Goal: Information Seeking & Learning: Learn about a topic

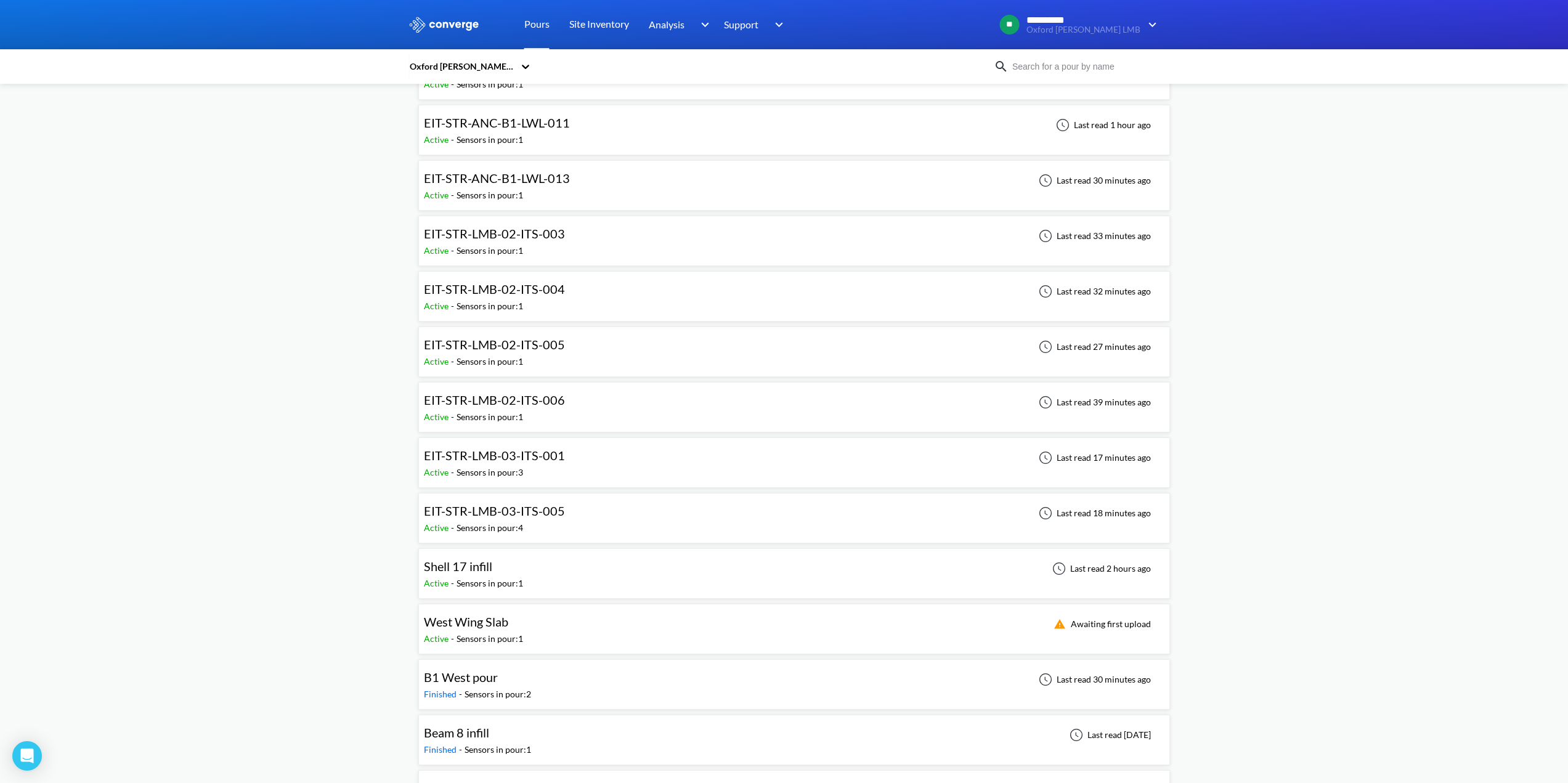
scroll to position [431, 0]
click at [484, 290] on span "EIT-STR-LMB-02-ITS-004" at bounding box center [495, 291] width 141 height 15
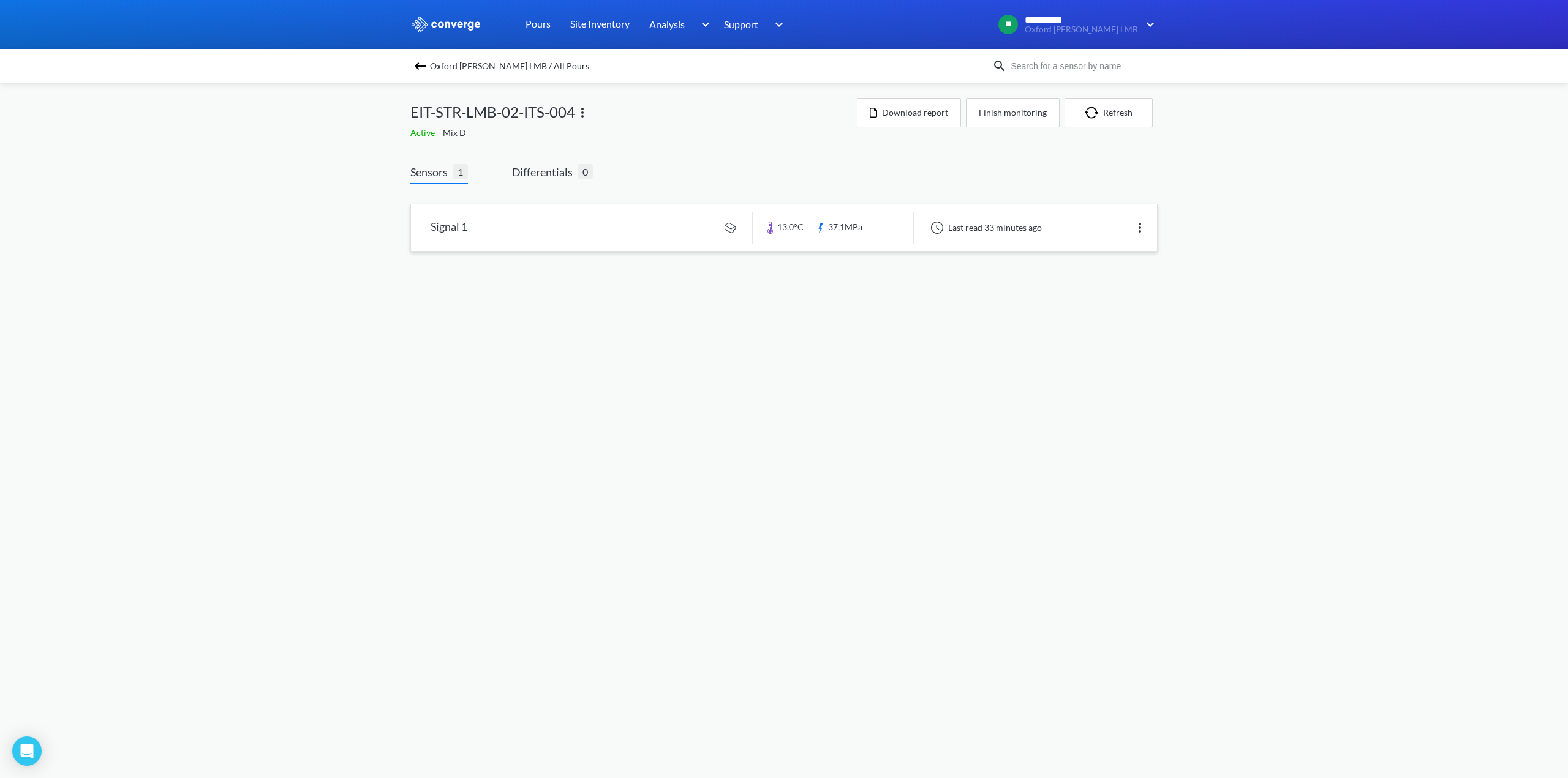
click at [462, 231] on link at bounding box center [784, 227] width 746 height 46
click at [419, 66] on img at bounding box center [420, 66] width 15 height 15
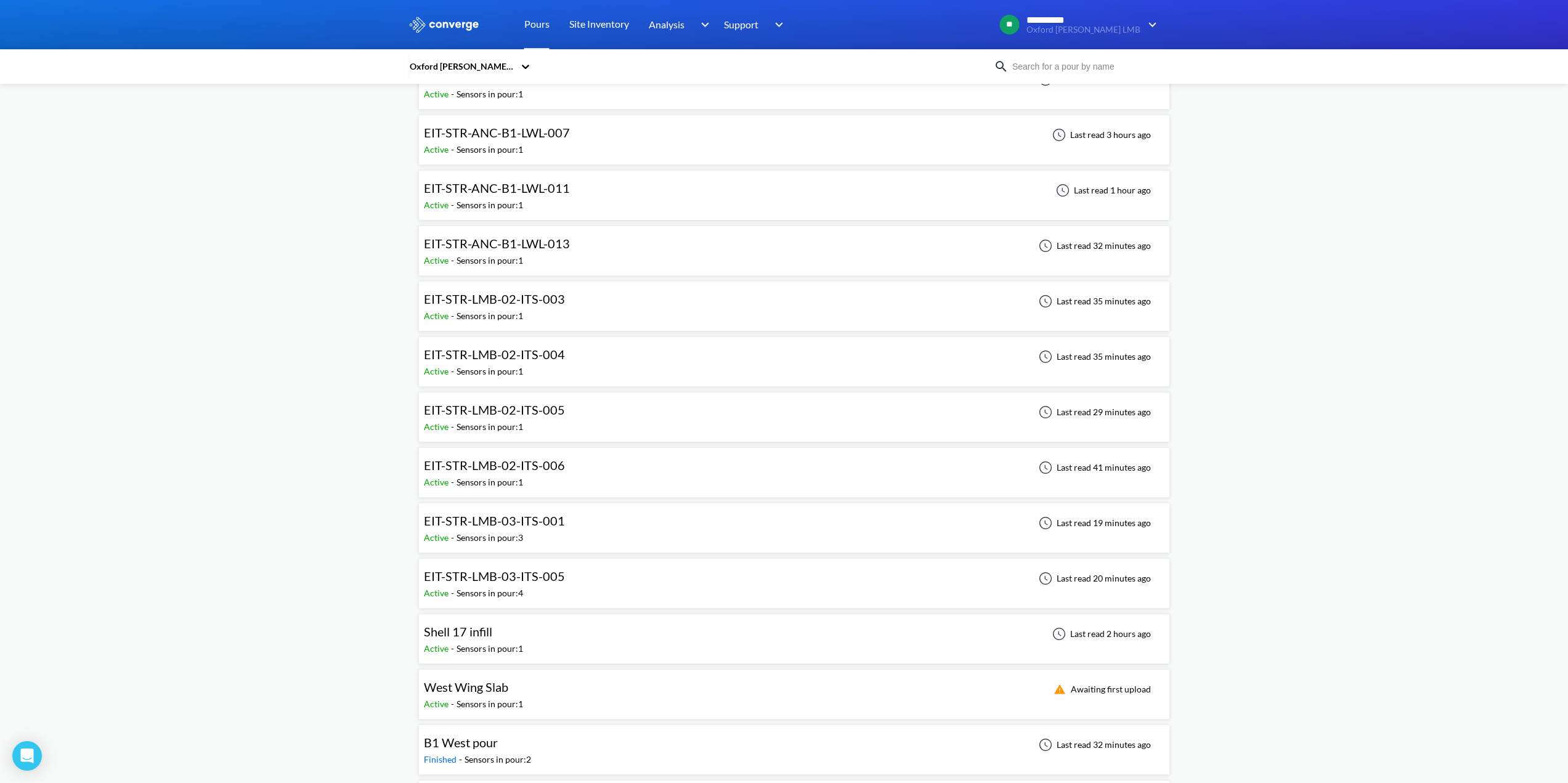
scroll to position [370, 0]
click at [490, 362] on div "EIT-STR-LMB-02-ITS-004" at bounding box center [495, 353] width 141 height 19
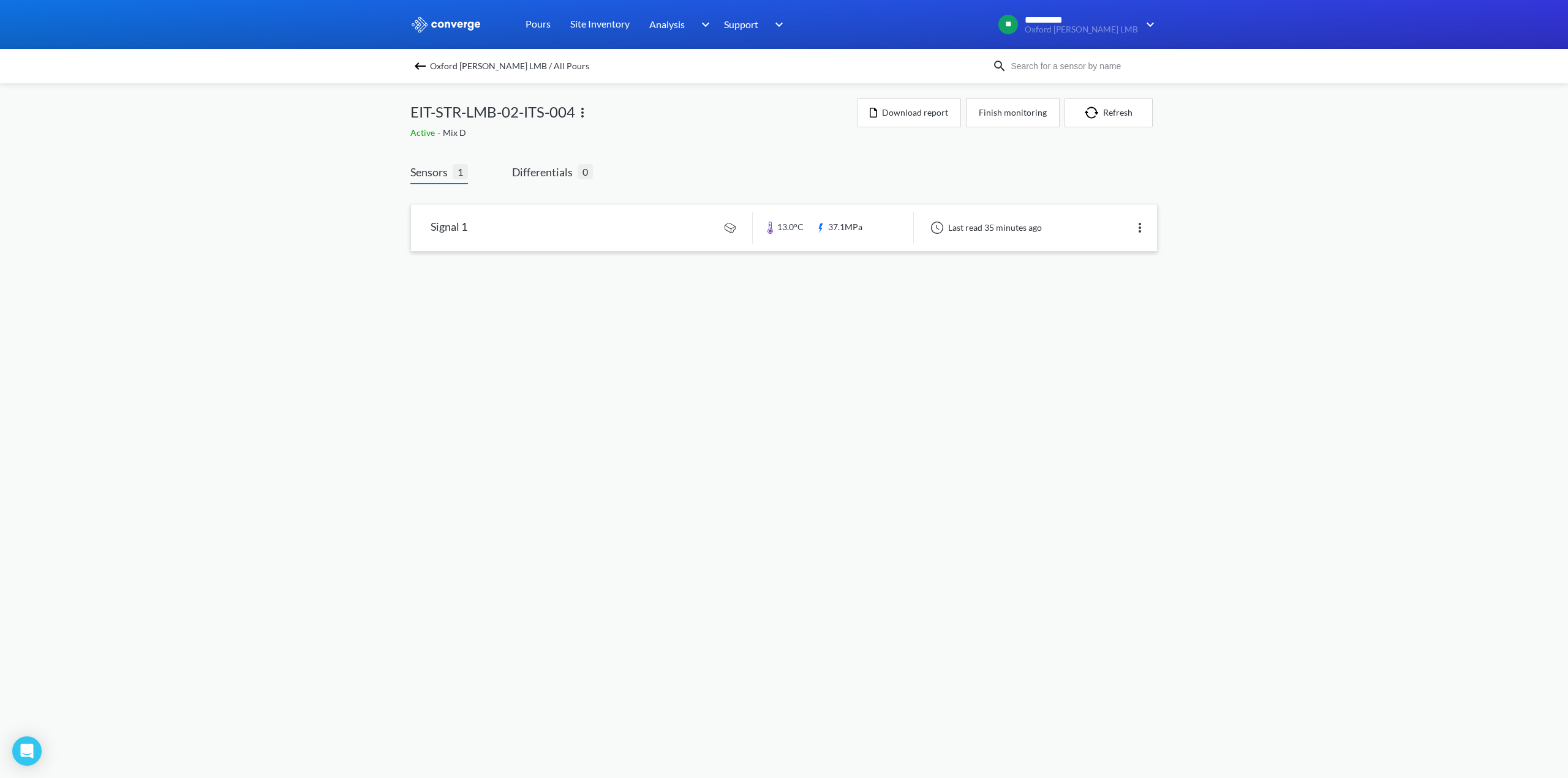
click at [462, 227] on link at bounding box center [784, 227] width 746 height 46
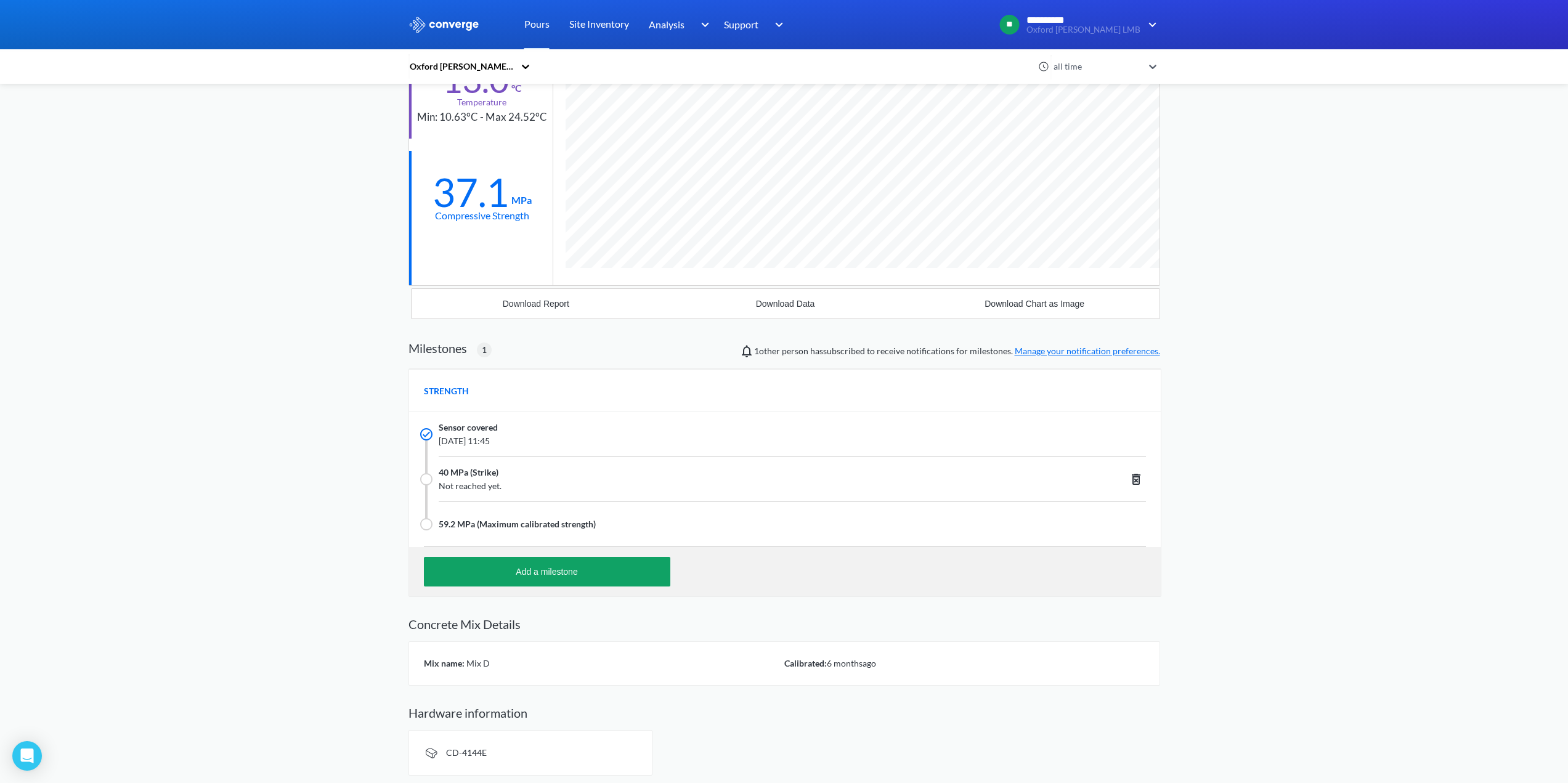
scroll to position [155, 0]
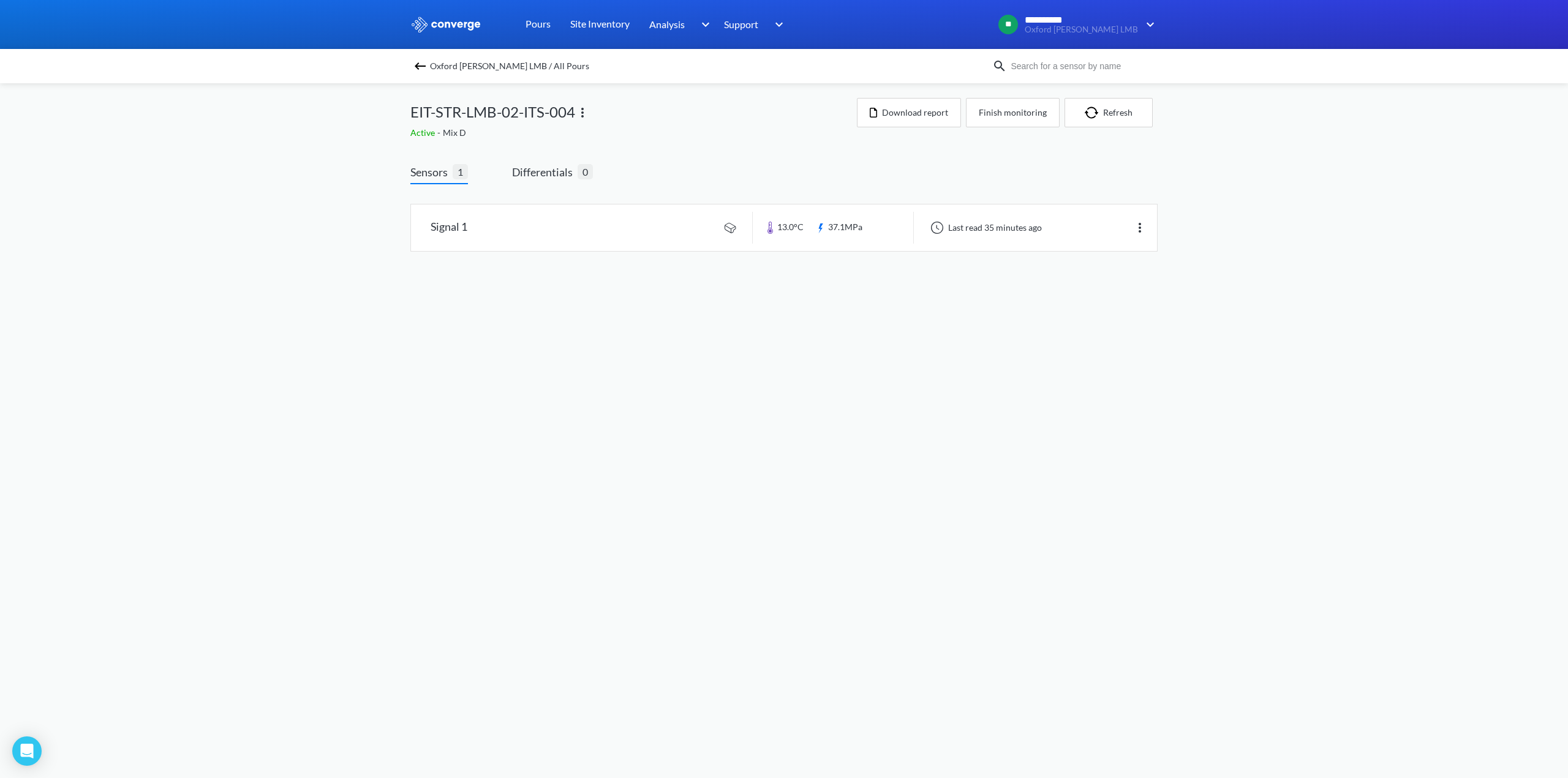
click at [421, 66] on img at bounding box center [420, 66] width 15 height 15
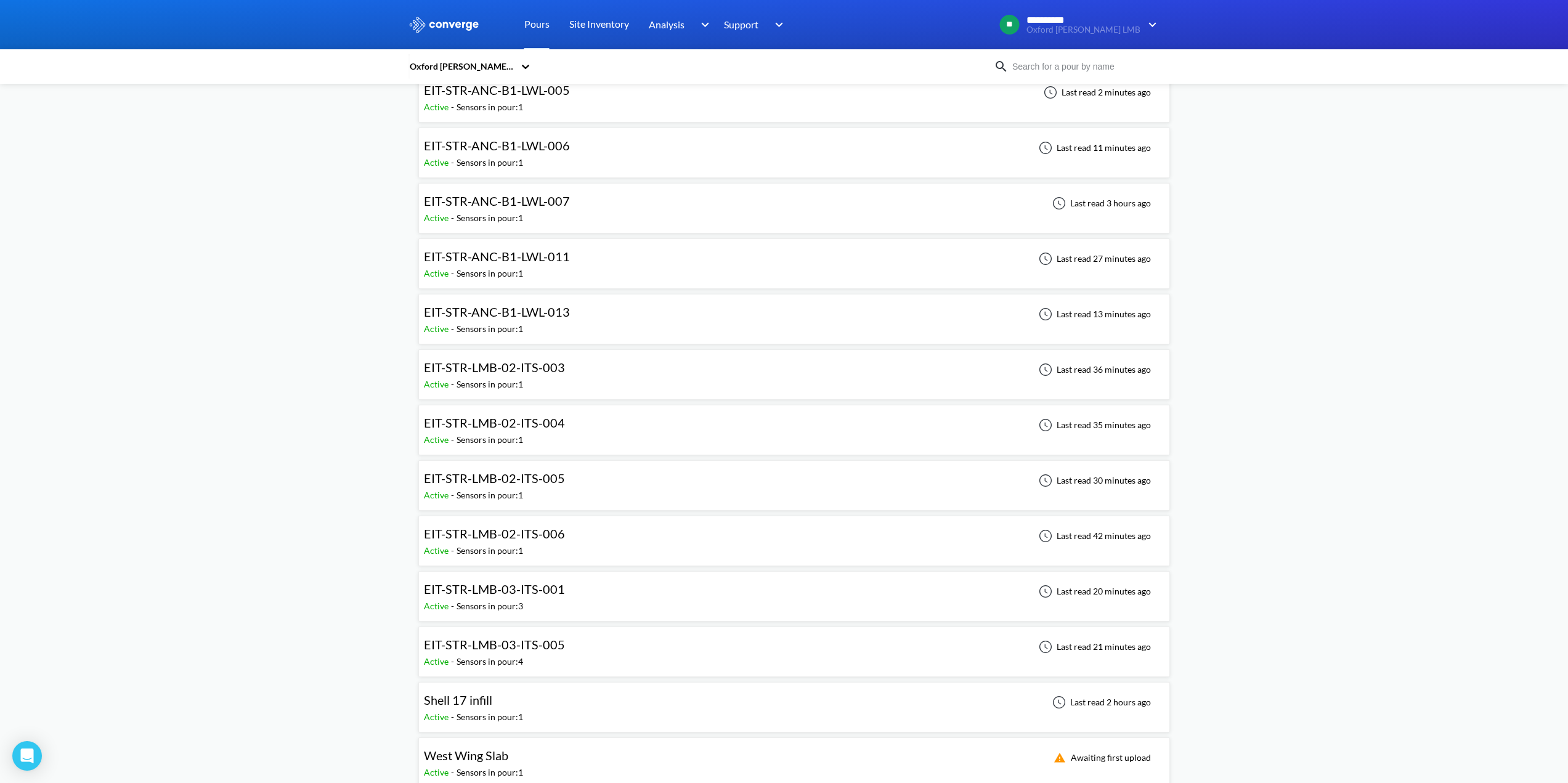
scroll to position [308, 0]
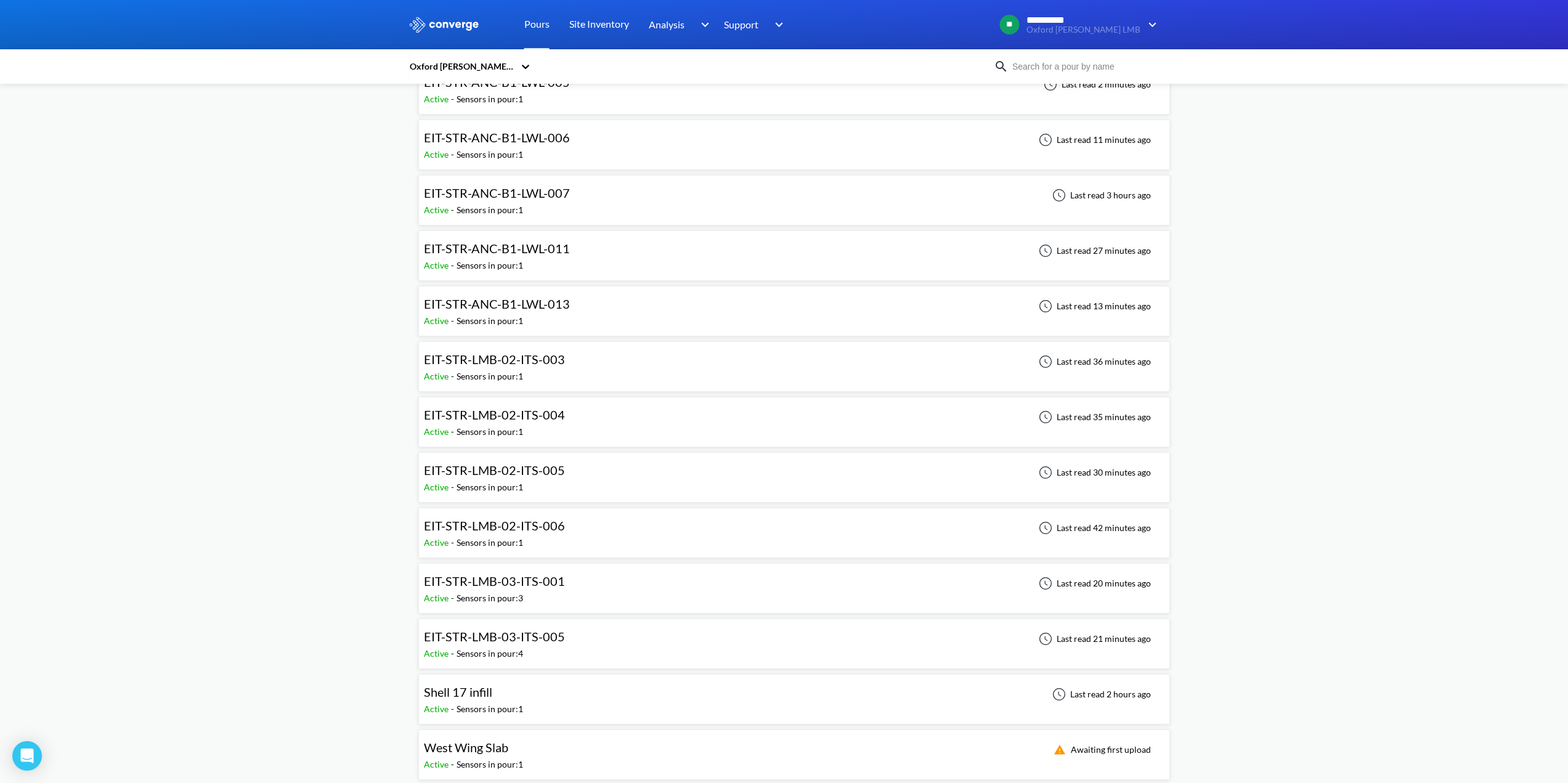
click at [505, 527] on span "EIT-STR-LMB-02-ITS-006" at bounding box center [495, 526] width 141 height 15
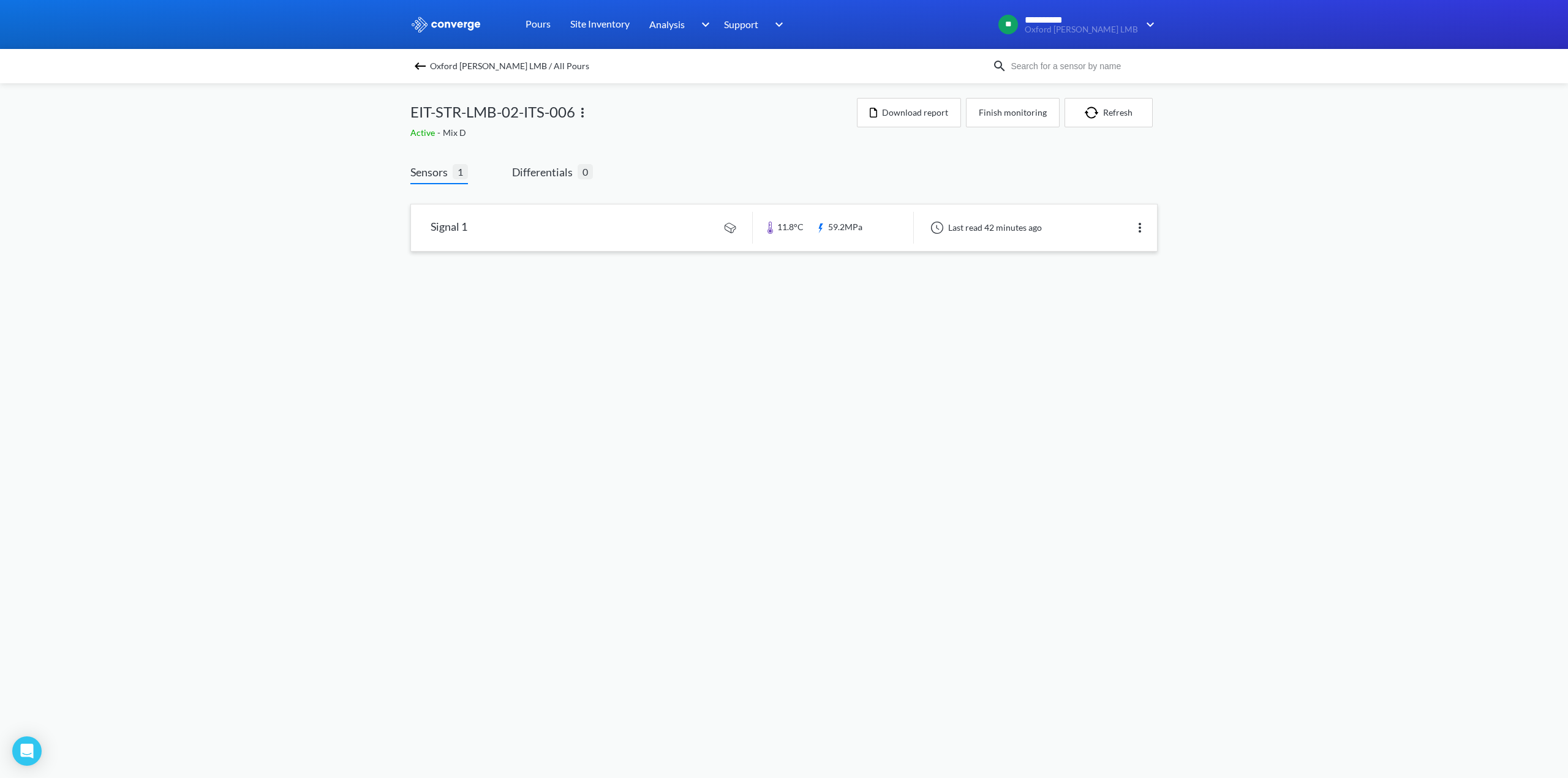
click at [455, 229] on link at bounding box center [784, 227] width 746 height 46
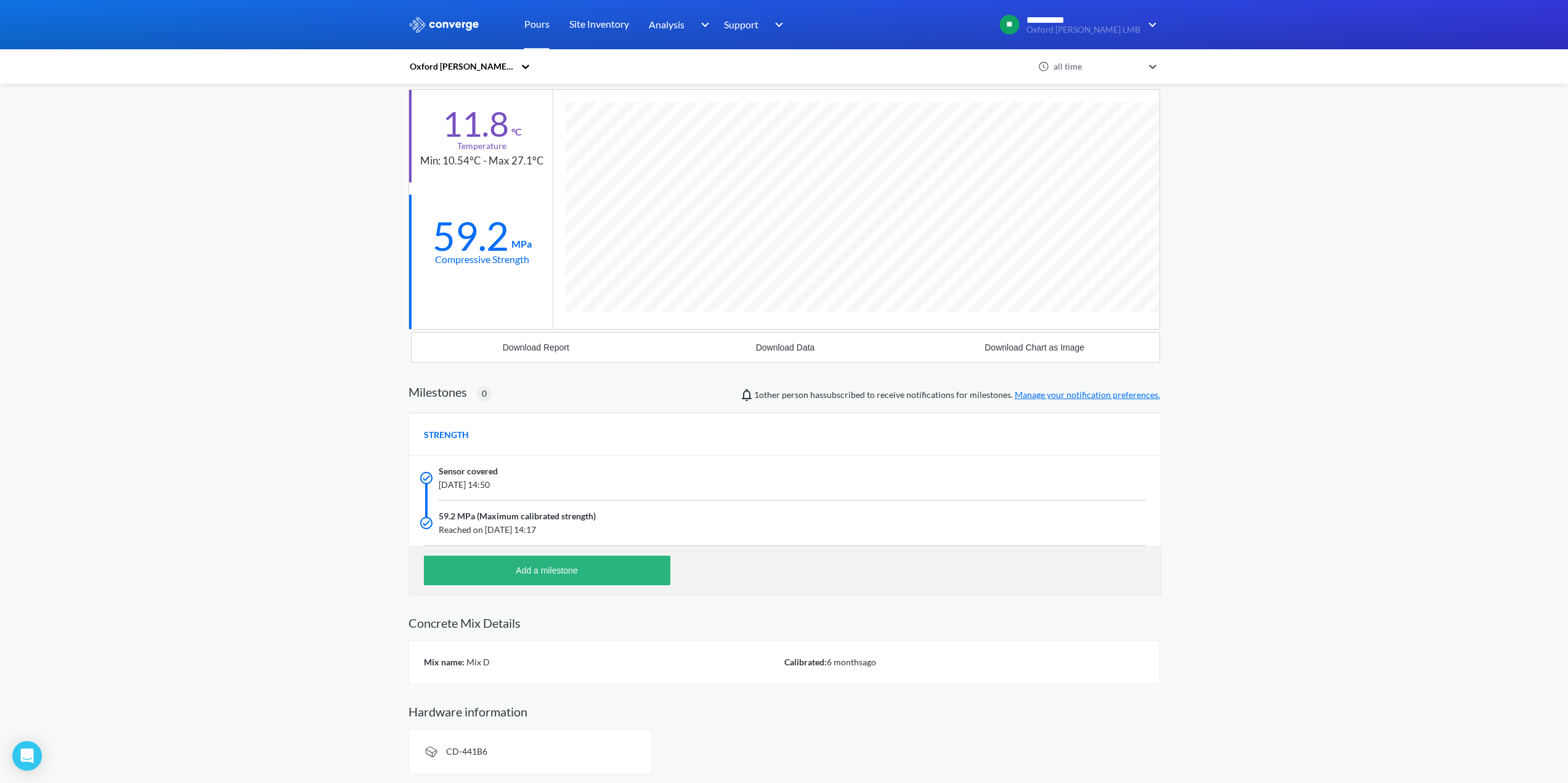
scroll to position [110, 0]
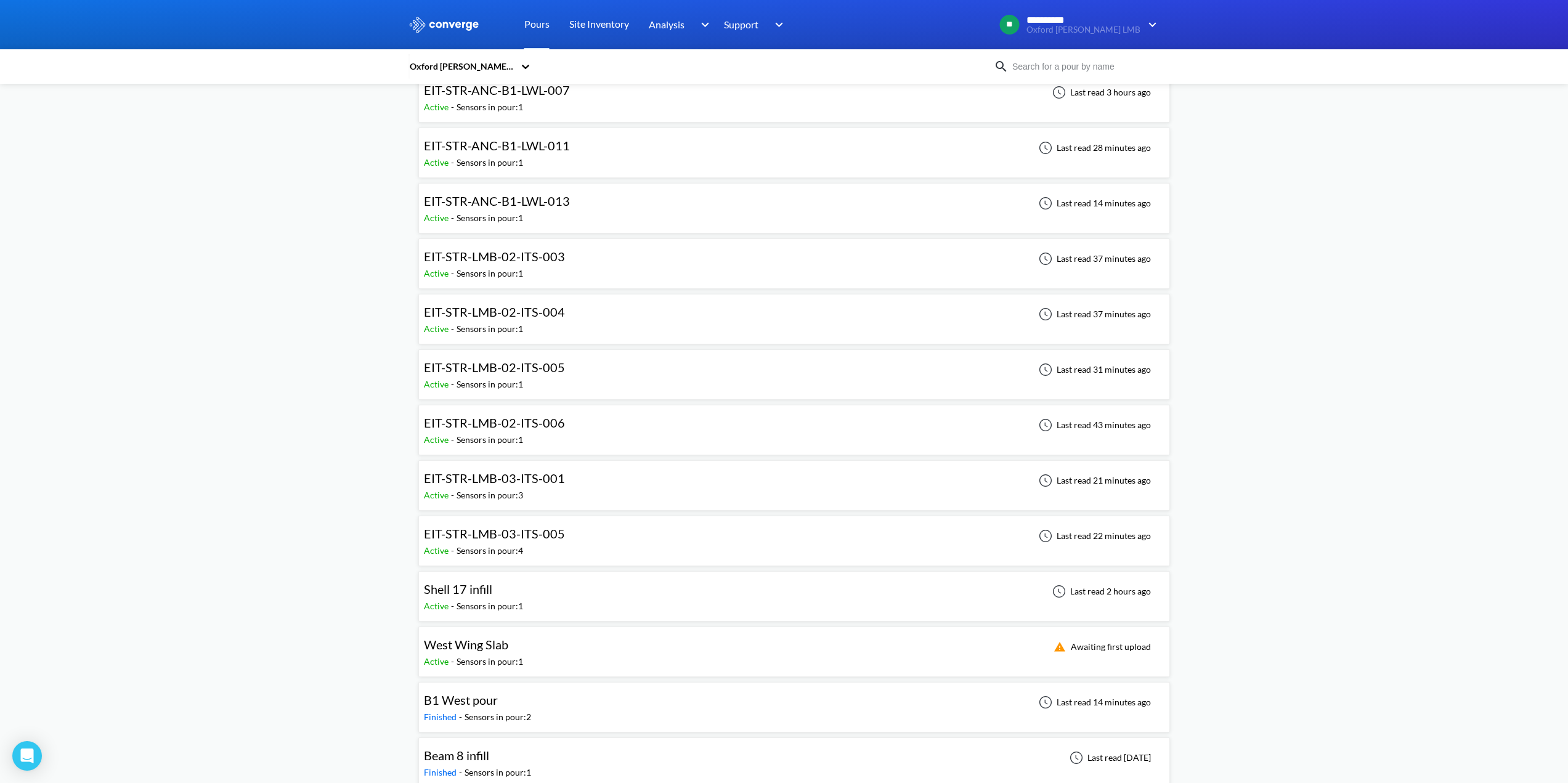
scroll to position [431, 0]
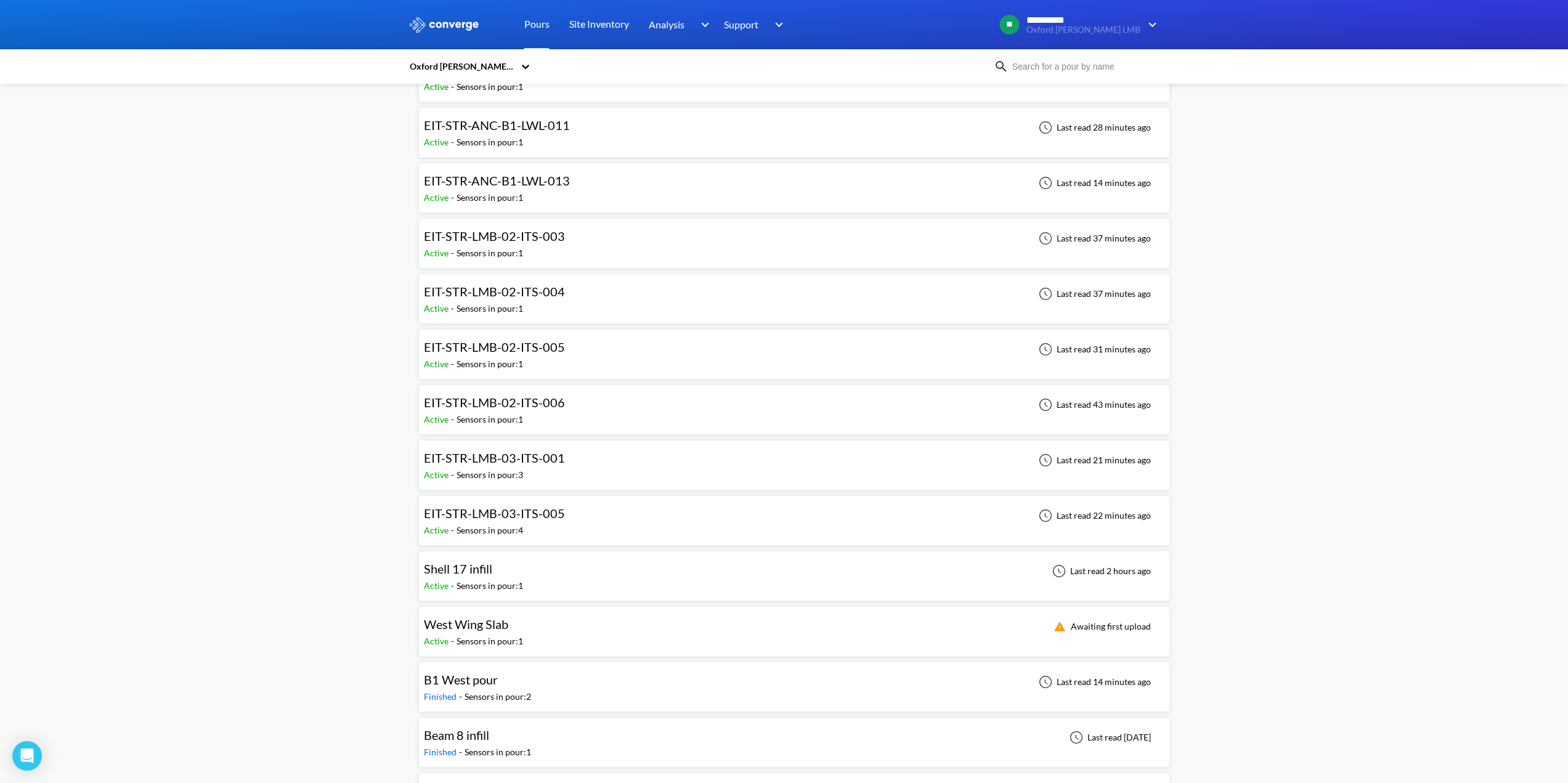
click at [508, 237] on span "EIT-STR-LMB-02-ITS-003" at bounding box center [495, 236] width 141 height 15
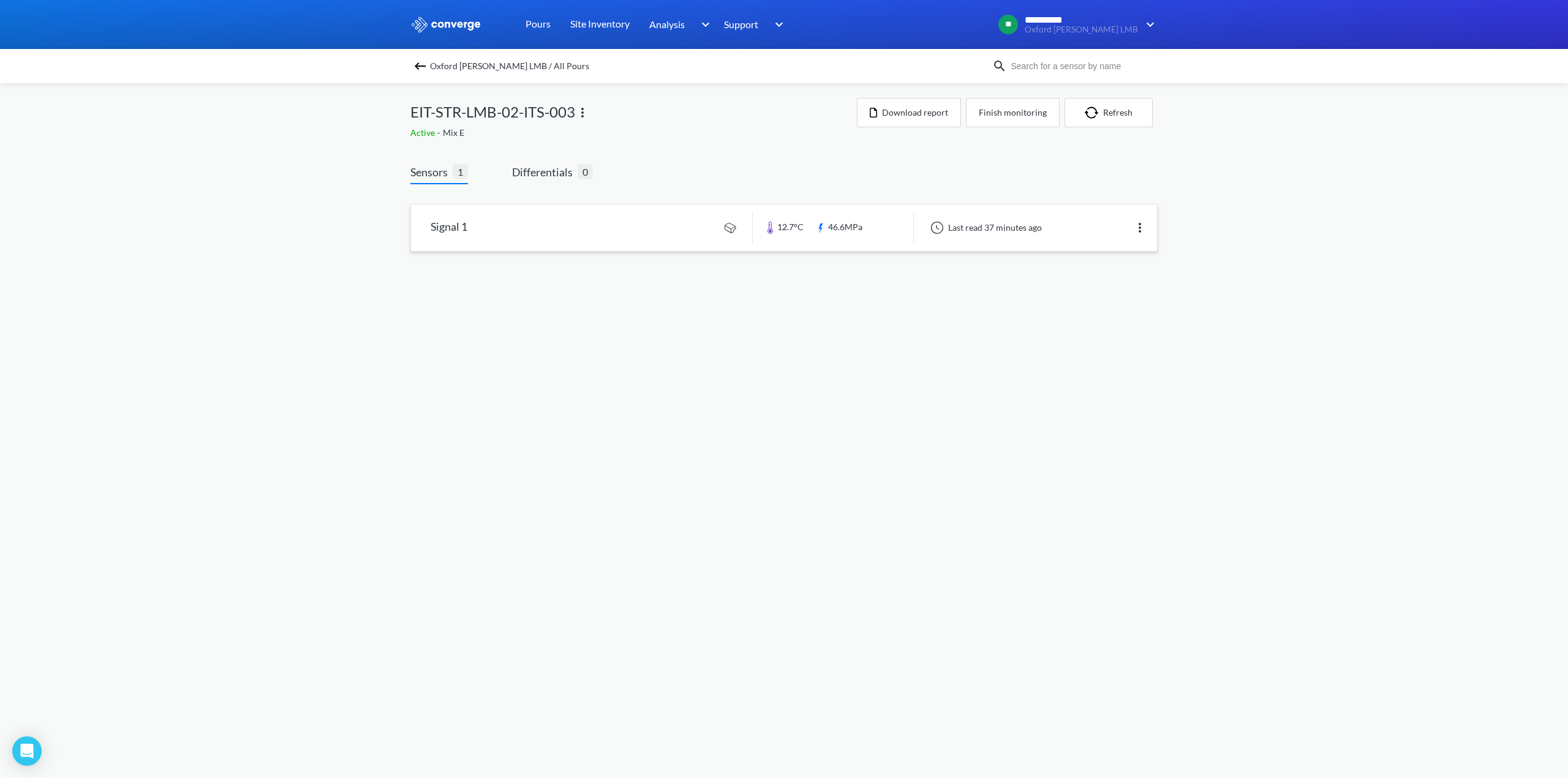
click at [453, 231] on link at bounding box center [784, 227] width 746 height 46
click at [419, 65] on img at bounding box center [420, 66] width 15 height 15
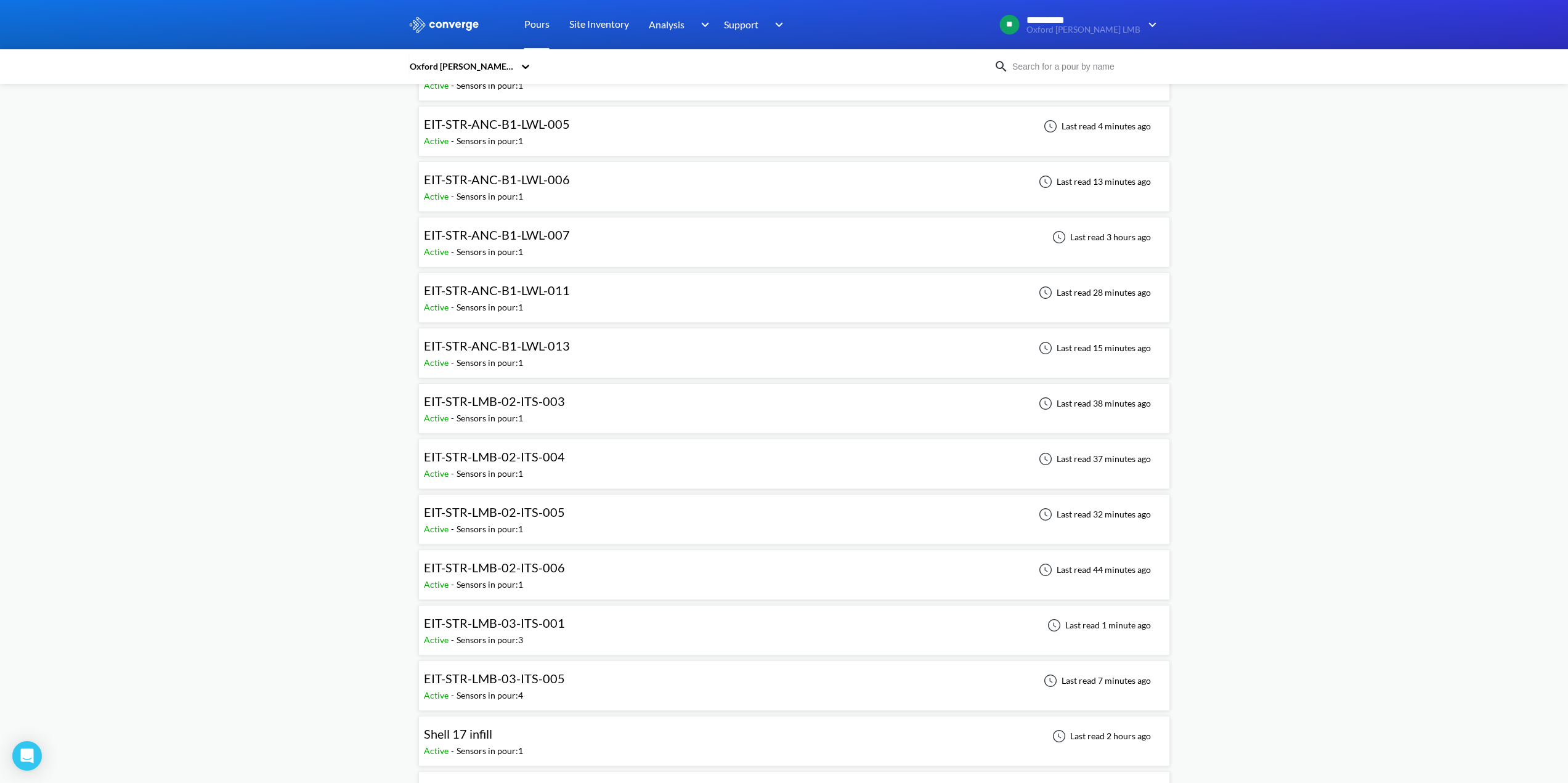
scroll to position [308, 0]
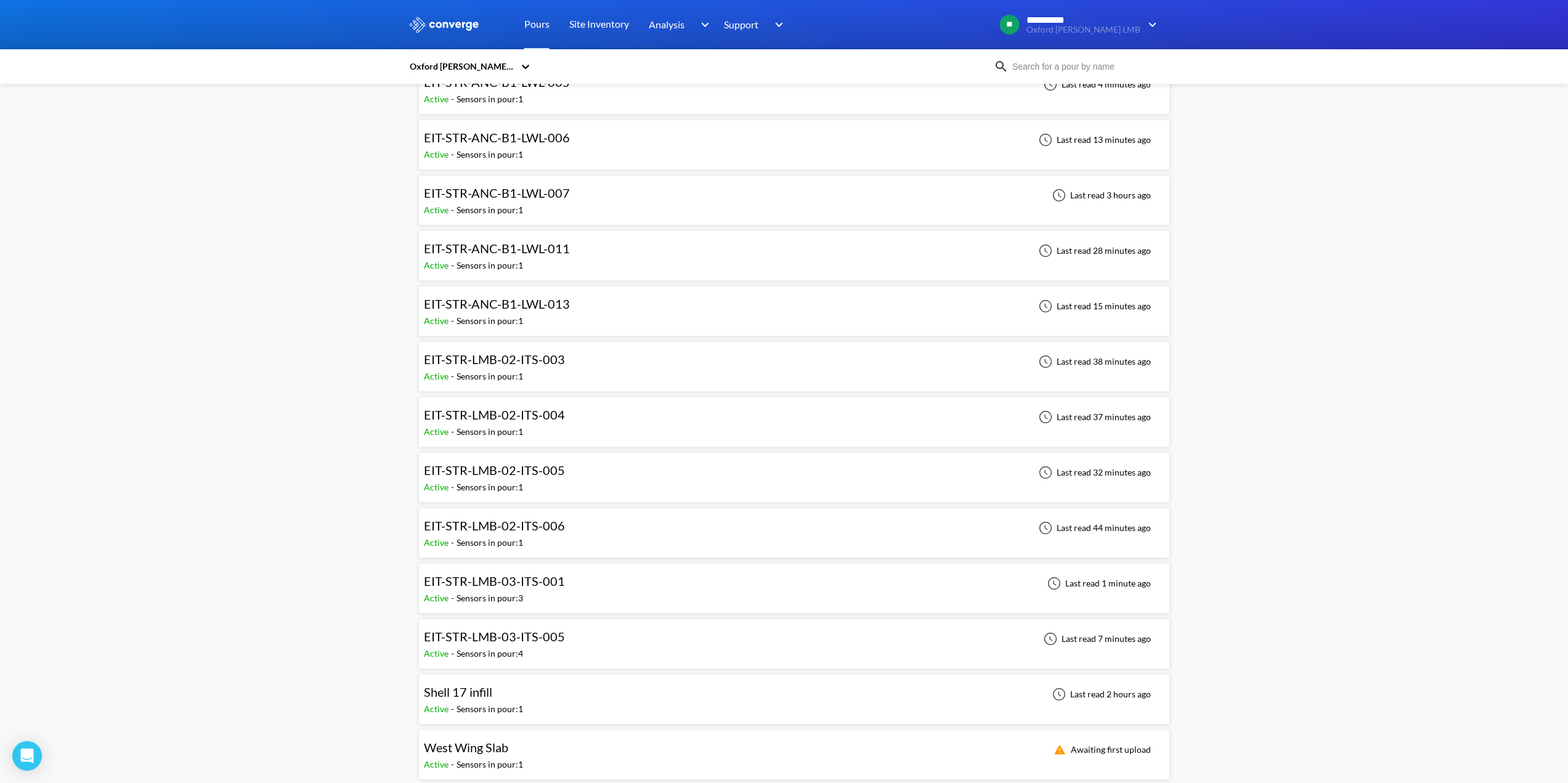
click at [523, 471] on span "EIT-STR-LMB-02-ITS-005" at bounding box center [495, 470] width 141 height 15
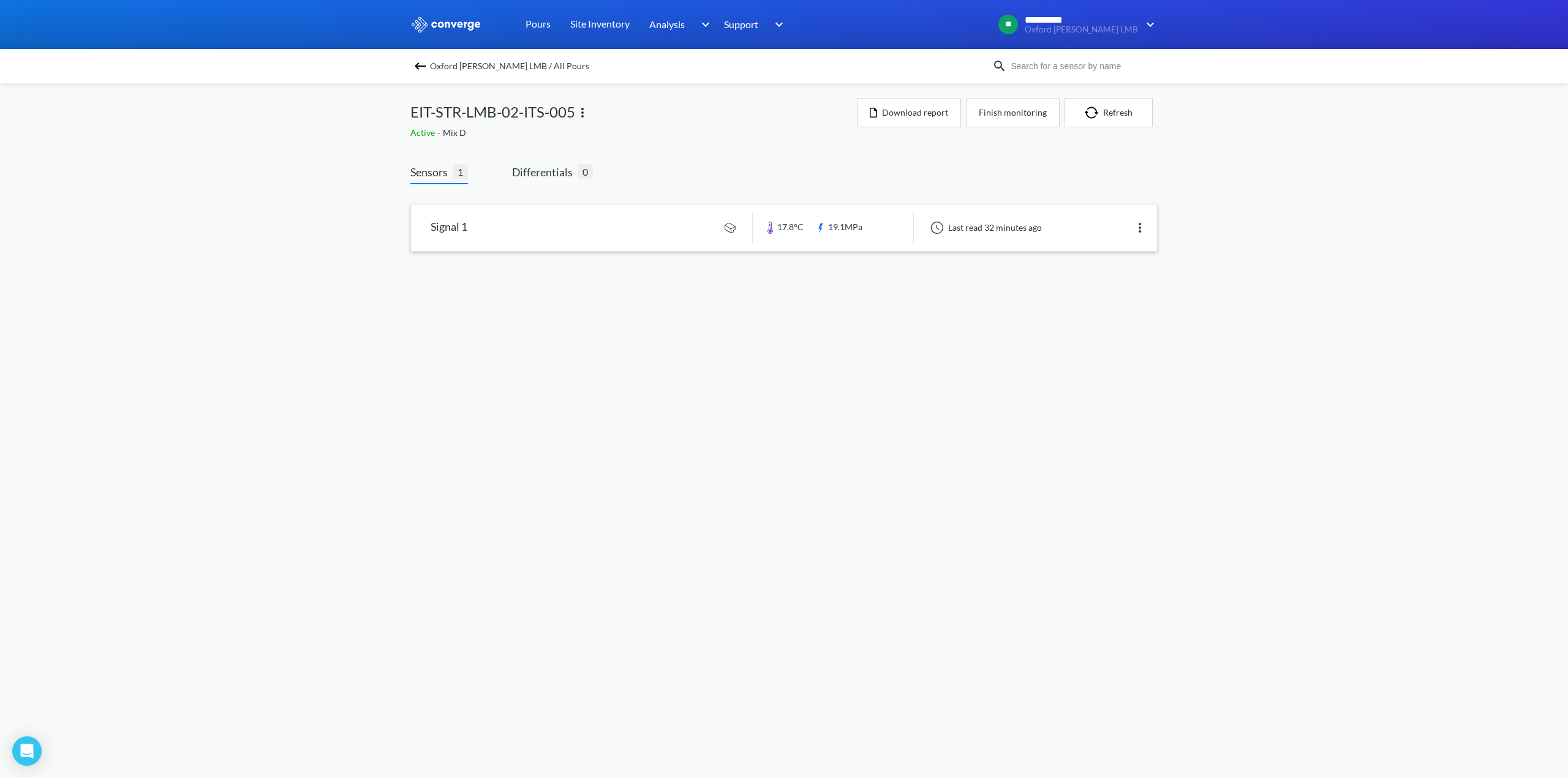
click at [452, 228] on link at bounding box center [784, 227] width 746 height 46
click at [420, 62] on img at bounding box center [420, 66] width 15 height 15
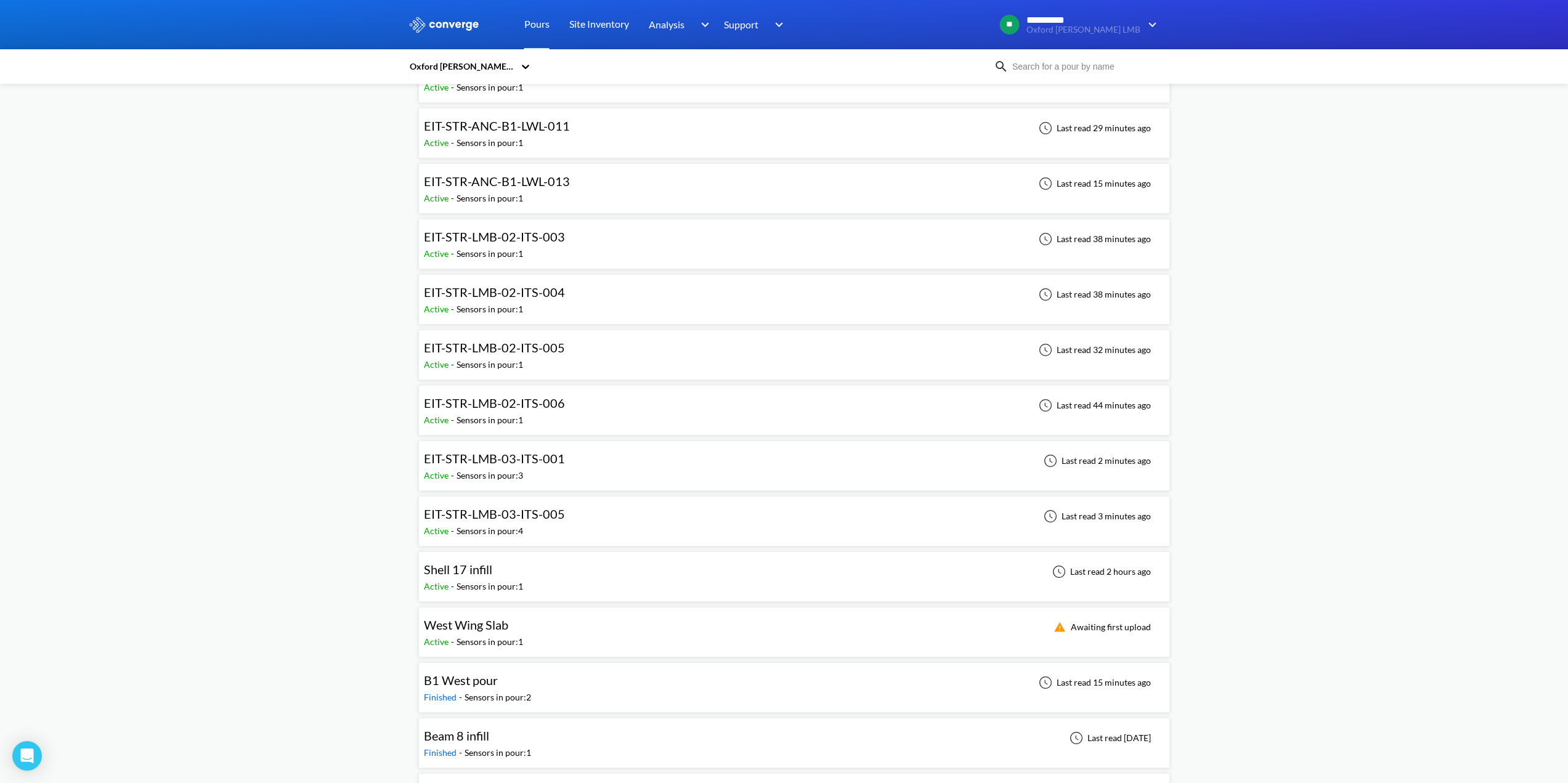
scroll to position [431, 0]
